Goal: Information Seeking & Learning: Learn about a topic

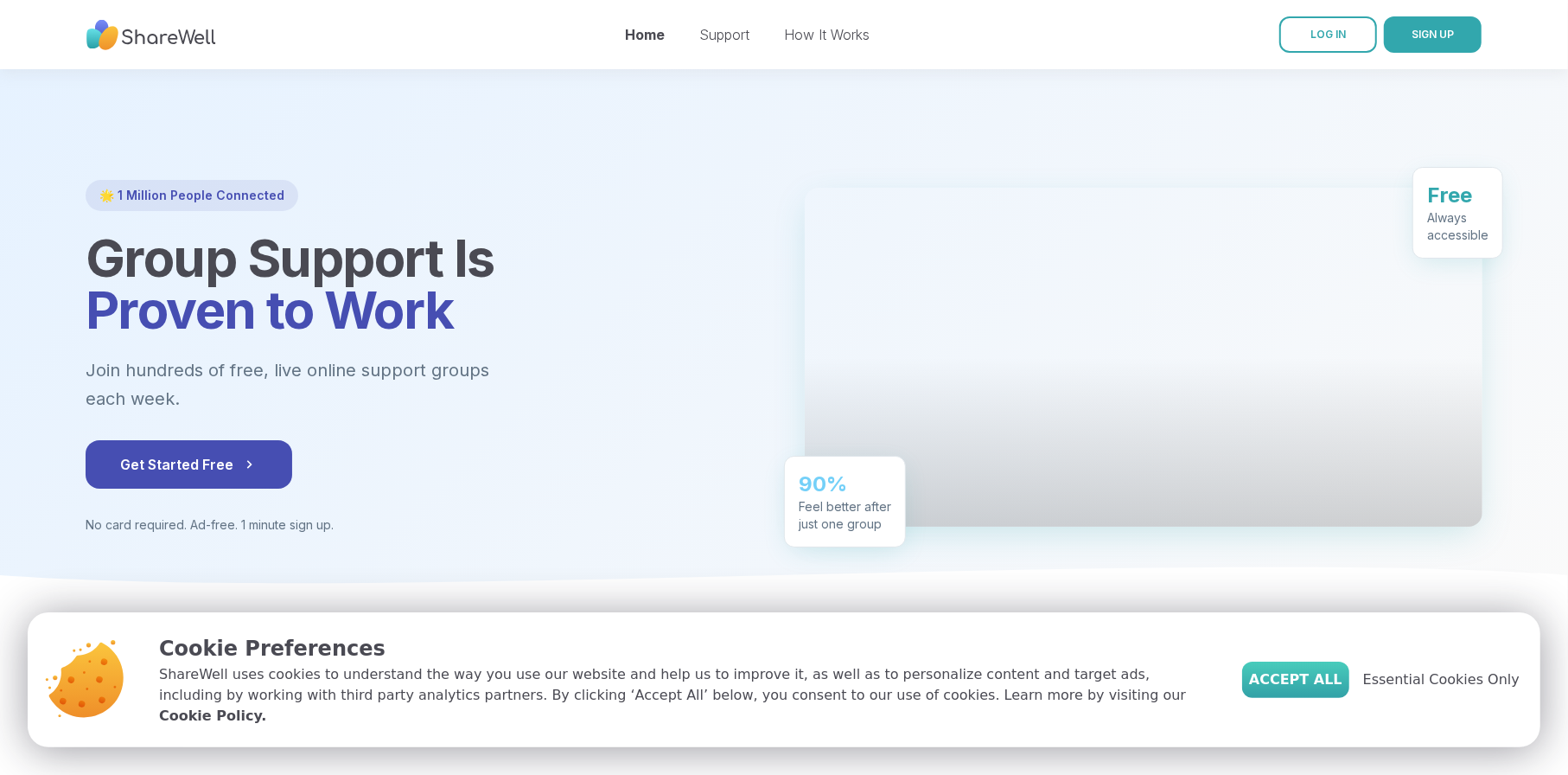
click at [1343, 690] on span "Accept All" at bounding box center [1296, 679] width 94 height 21
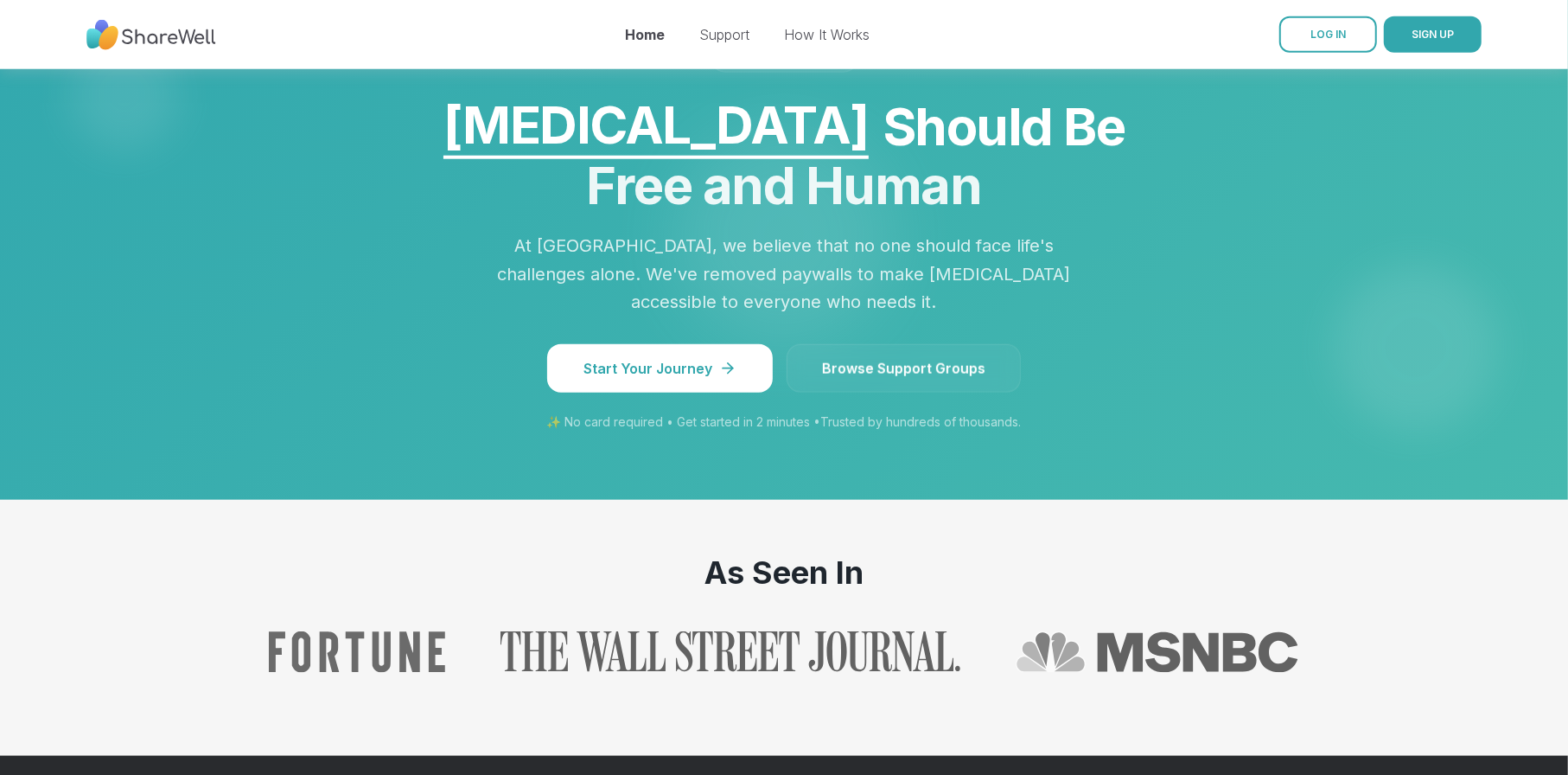
scroll to position [1471, 0]
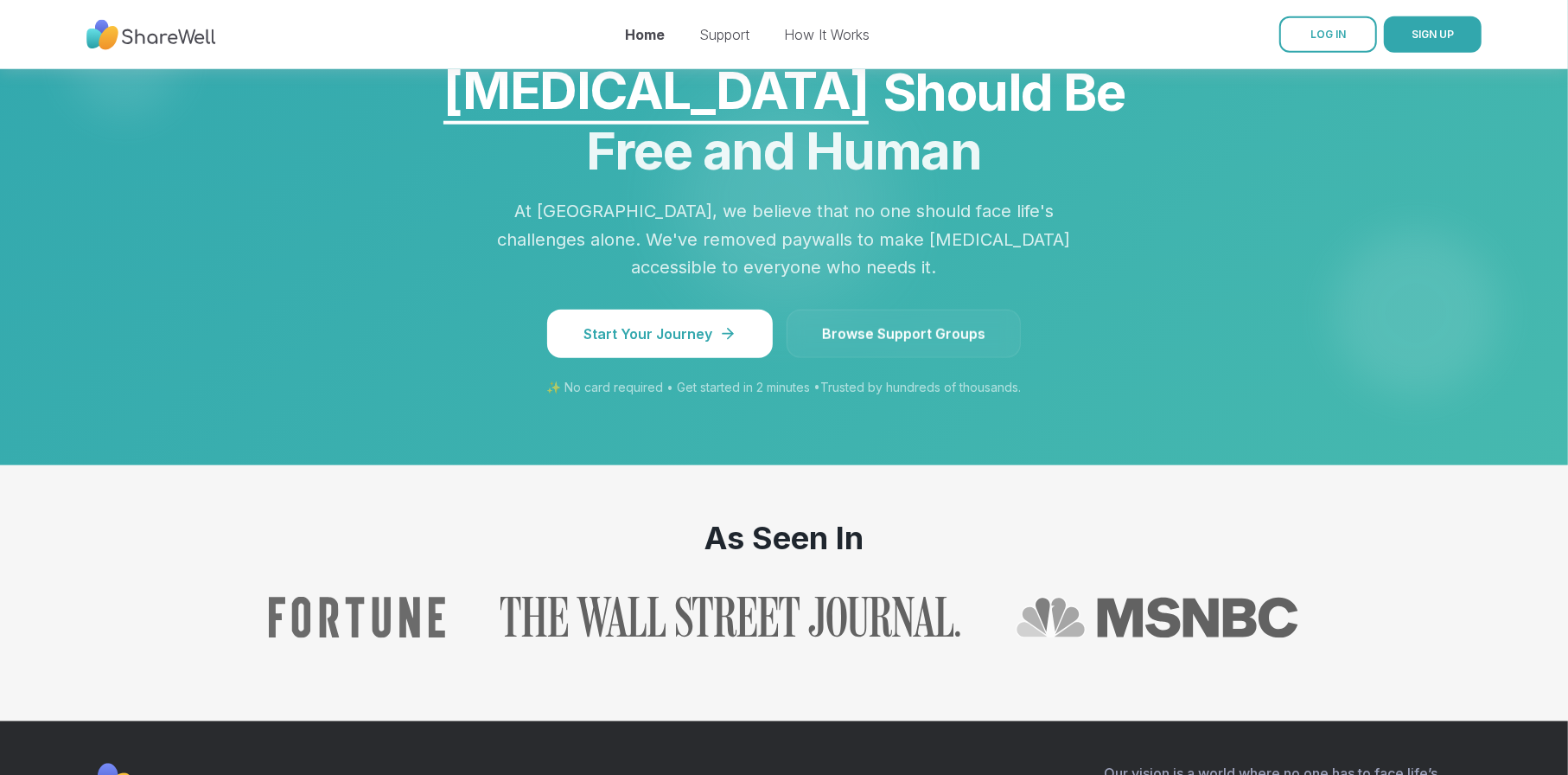
click at [895, 357] on link "Browse Support Groups" at bounding box center [903, 334] width 234 height 49
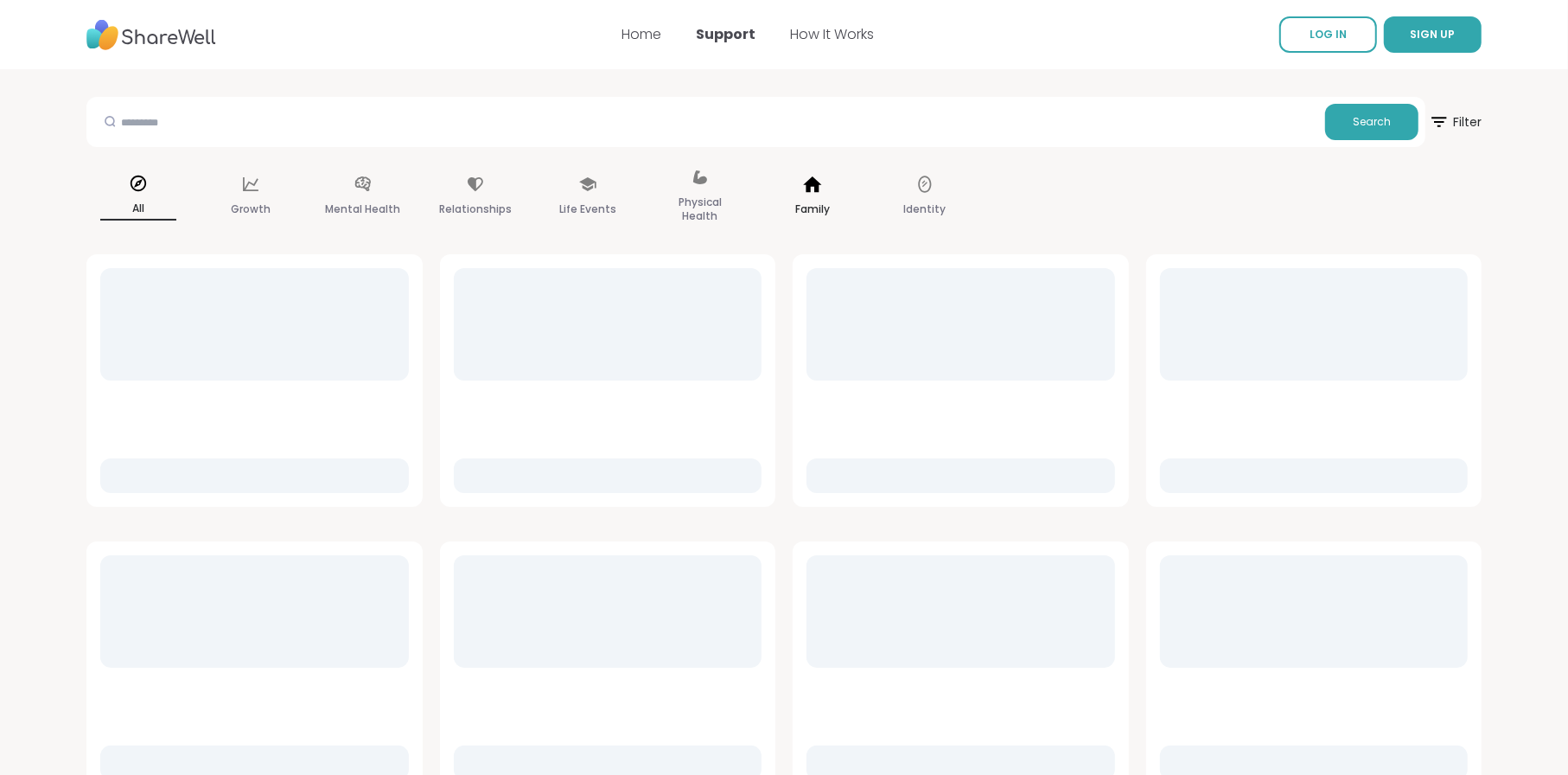
click at [784, 199] on div "Family" at bounding box center [812, 198] width 104 height 87
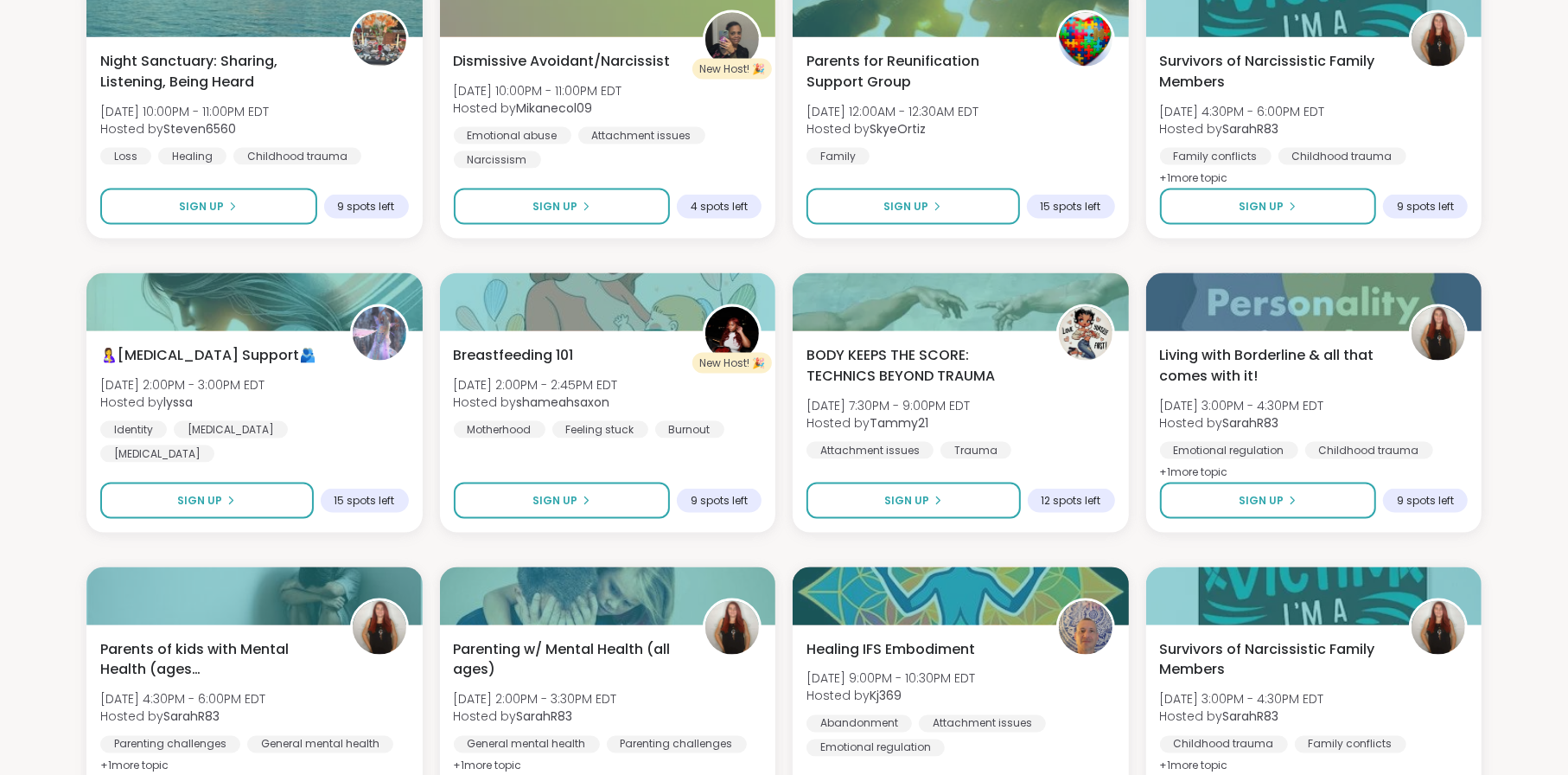
scroll to position [2422, 0]
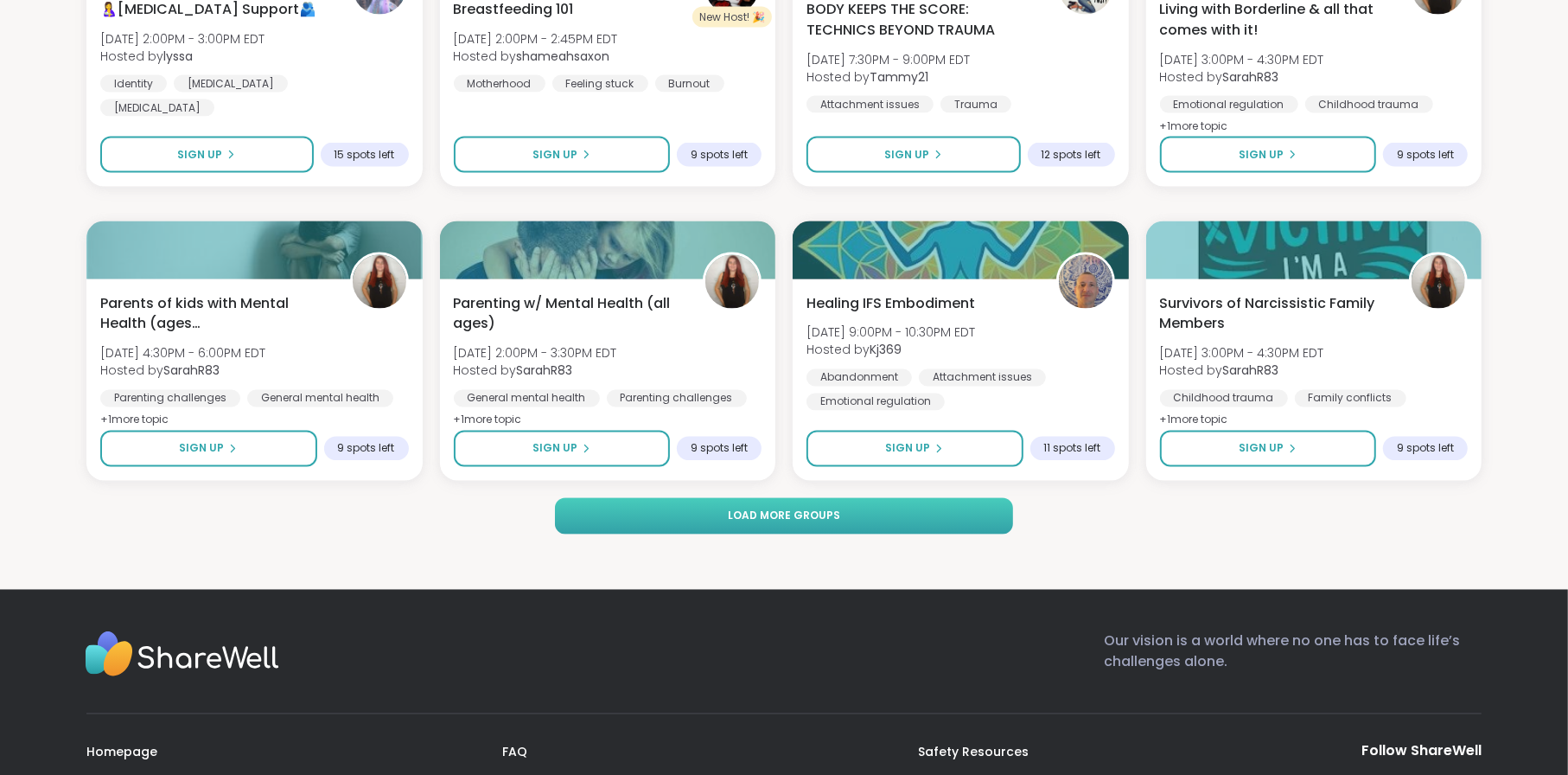
click at [808, 531] on button "Load more groups" at bounding box center [784, 516] width 458 height 36
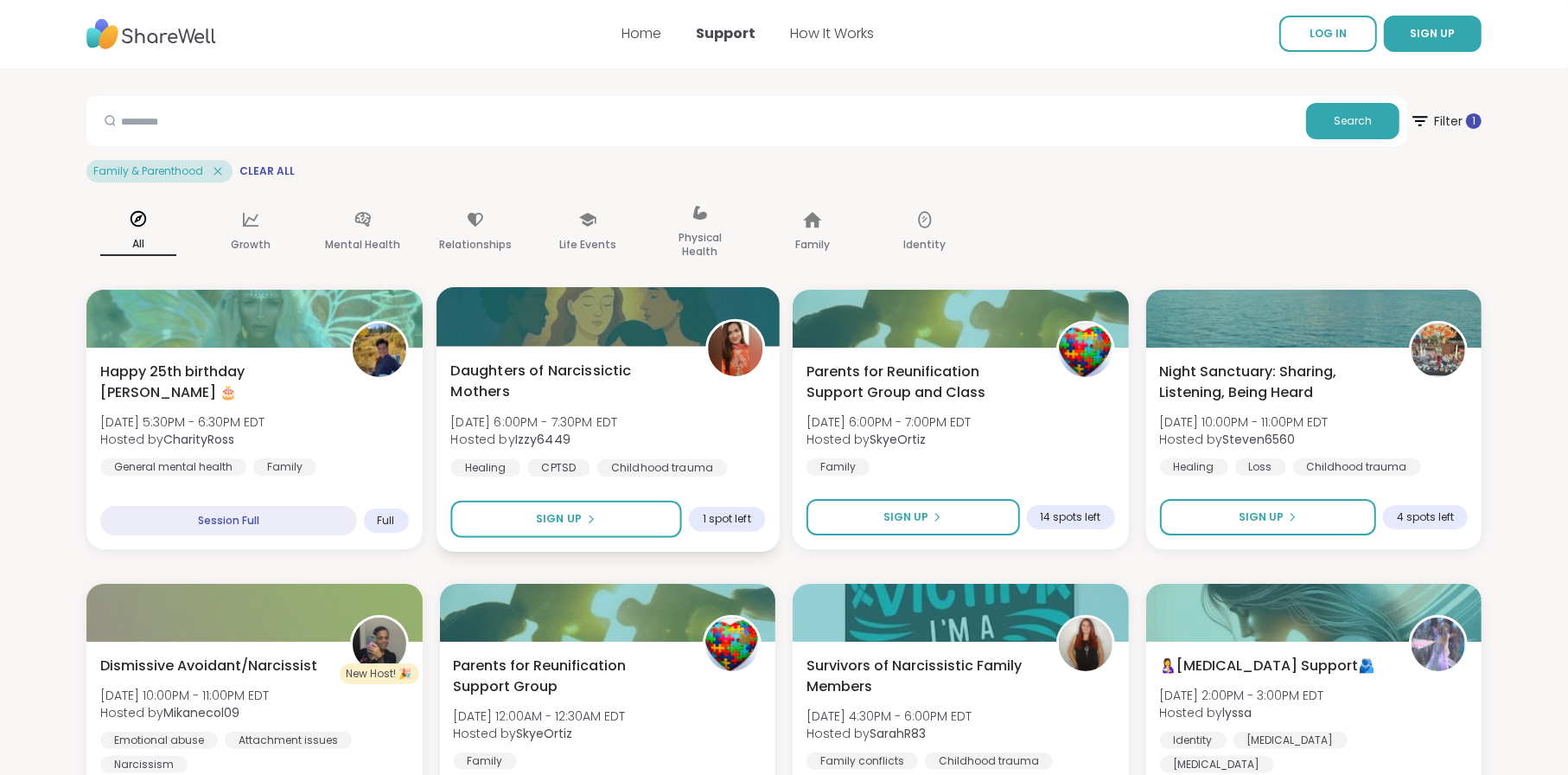
scroll to position [0, 0]
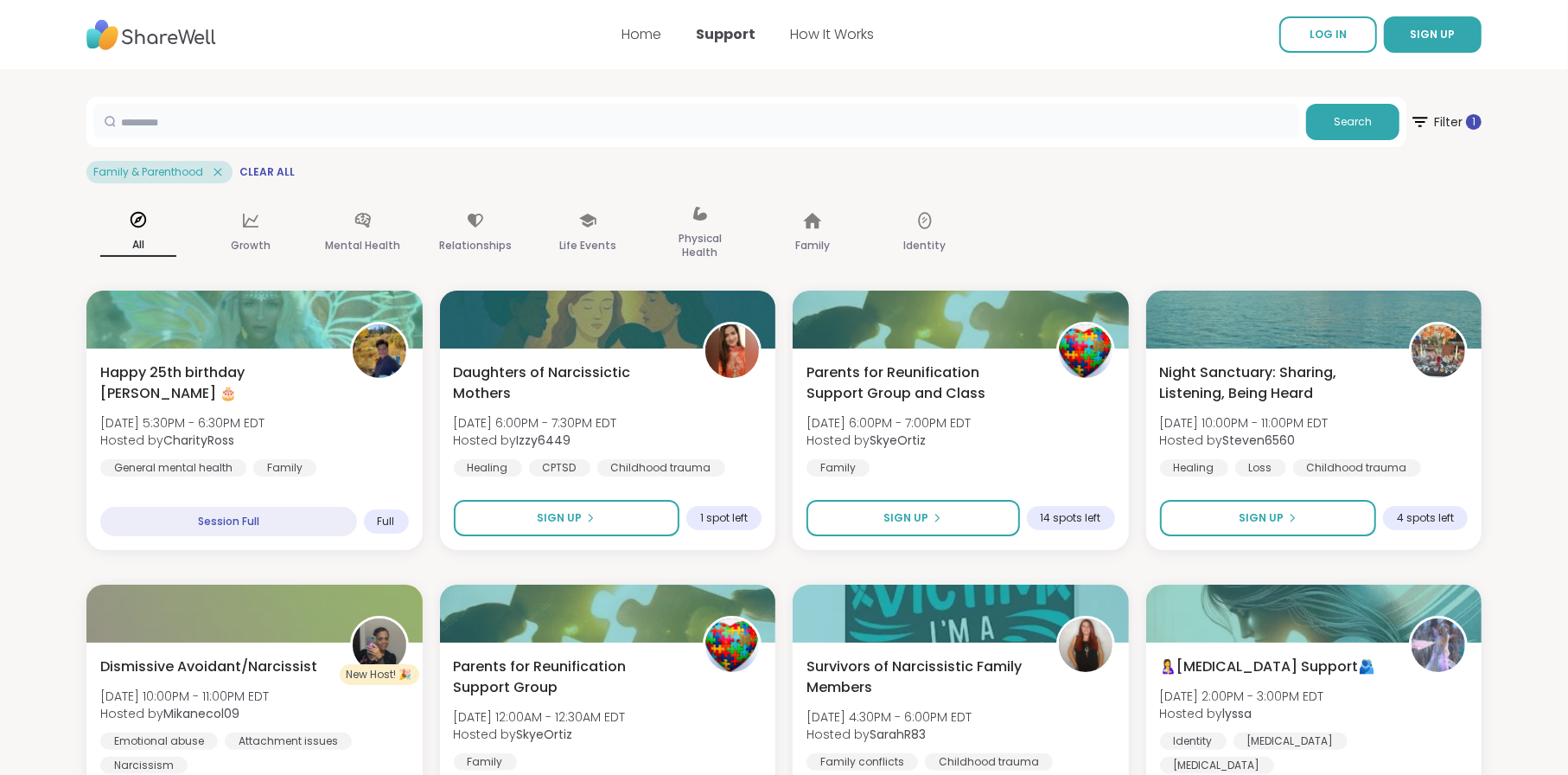
click at [318, 131] on input "text" at bounding box center [696, 121] width 1206 height 34
type input "**********"
